Goal: Information Seeking & Learning: Check status

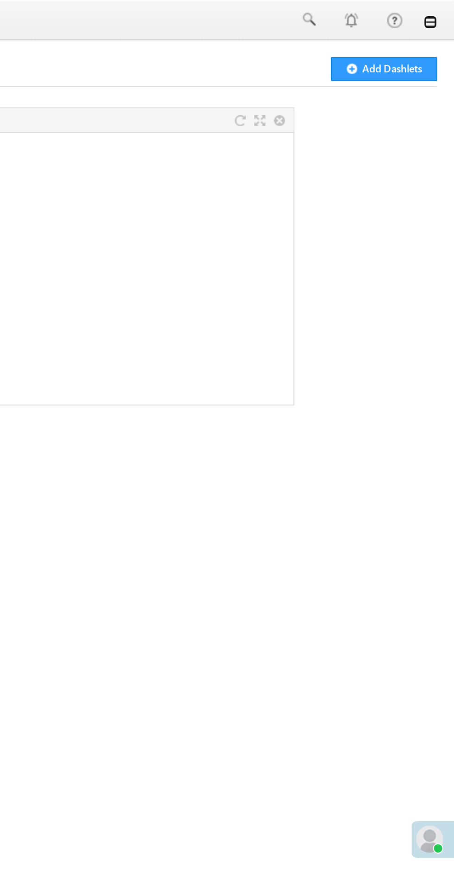
click at [441, 13] on link at bounding box center [441, 11] width 7 height 7
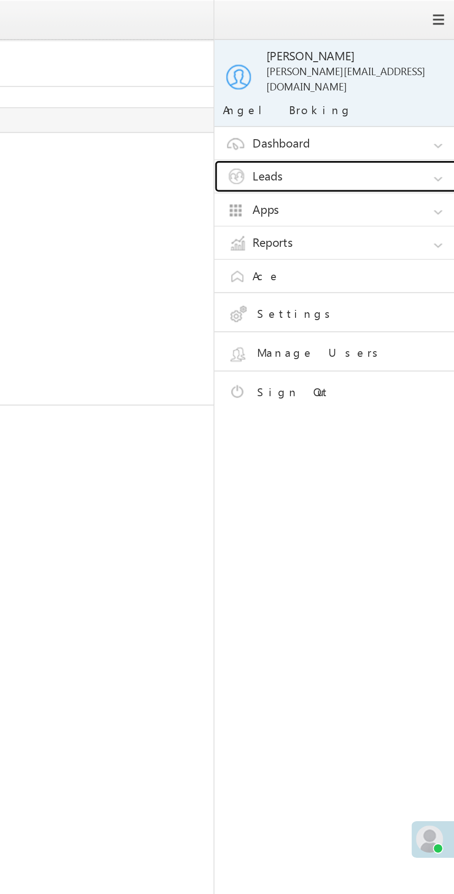
click at [386, 88] on link "Leads" at bounding box center [393, 96] width 139 height 18
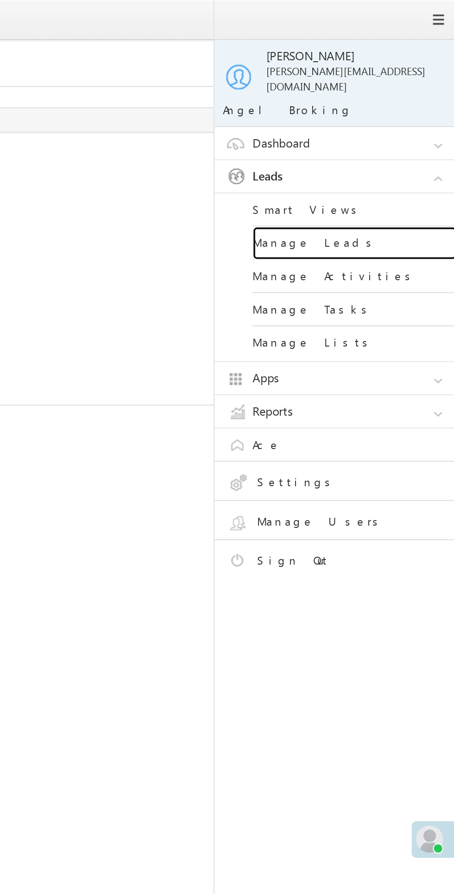
click at [390, 125] on link "Manage Leads" at bounding box center [400, 132] width 111 height 18
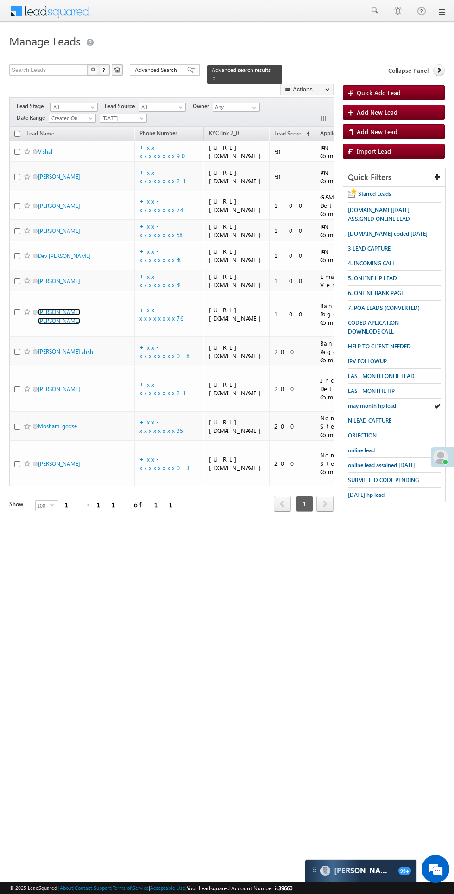
click at [70, 324] on link "RANGANATHAN HEMANTH KUMAR" at bounding box center [59, 316] width 42 height 16
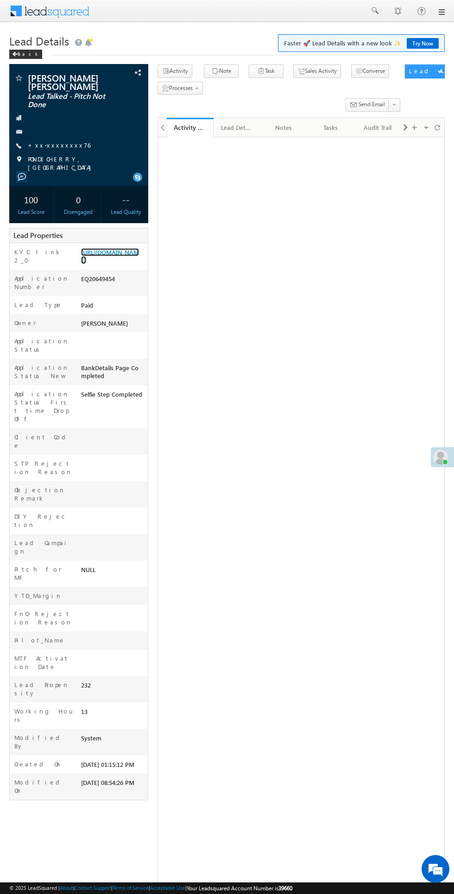
click at [119, 264] on link "[URL][DOMAIN_NAME]" at bounding box center [110, 256] width 58 height 16
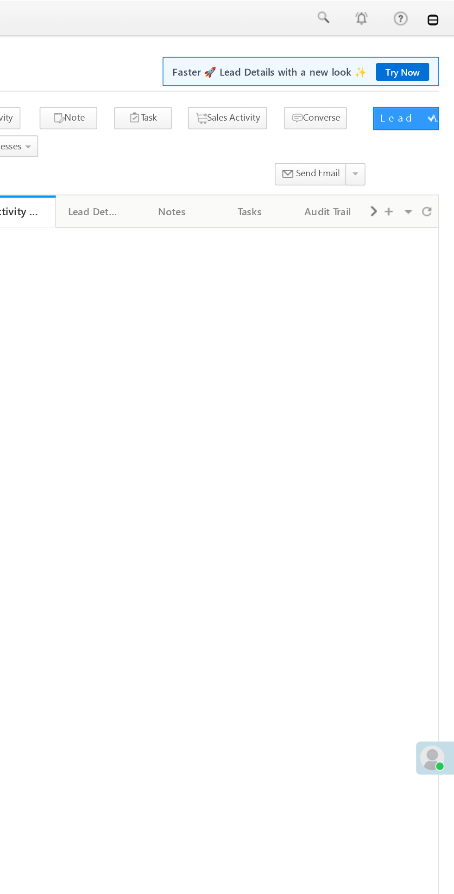
click at [441, 12] on link at bounding box center [441, 11] width 7 height 7
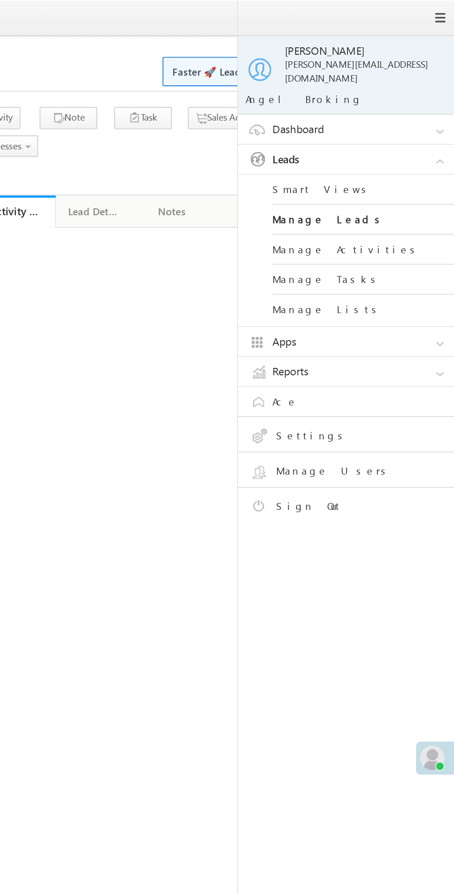
click at [445, 11] on span at bounding box center [444, 10] width 7 height 7
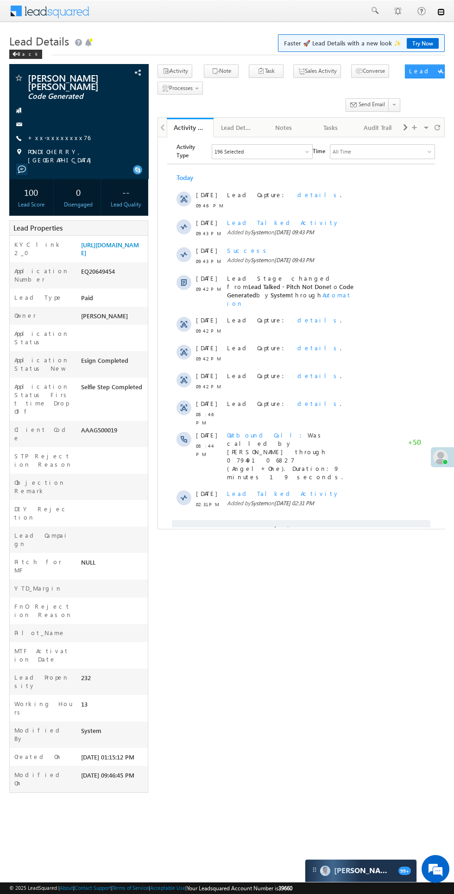
click at [441, 12] on link at bounding box center [441, 11] width 7 height 7
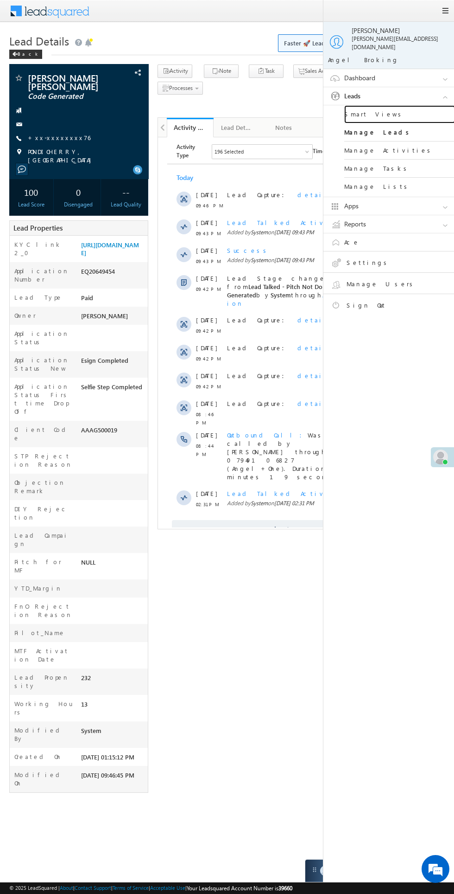
click at [387, 105] on link "Smart Views" at bounding box center [400, 114] width 111 height 18
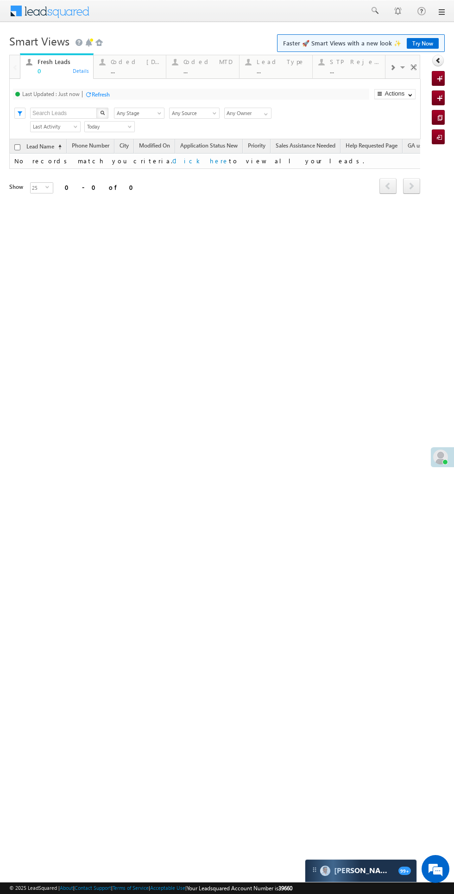
click at [143, 67] on div "Coded [DATE] ..." at bounding box center [136, 65] width 50 height 18
